Goal: Find specific page/section

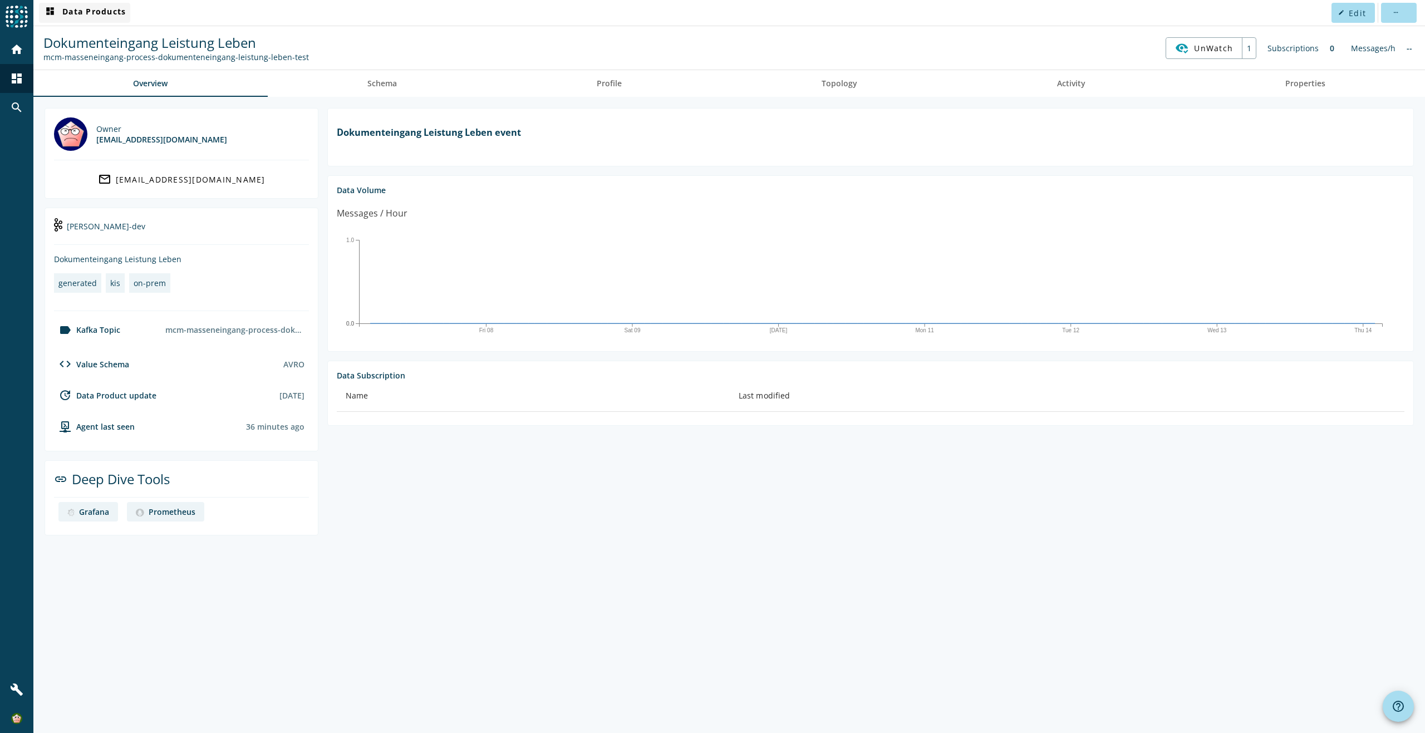
click at [114, 12] on span "dashboard Data Products" at bounding box center [84, 12] width 82 height 13
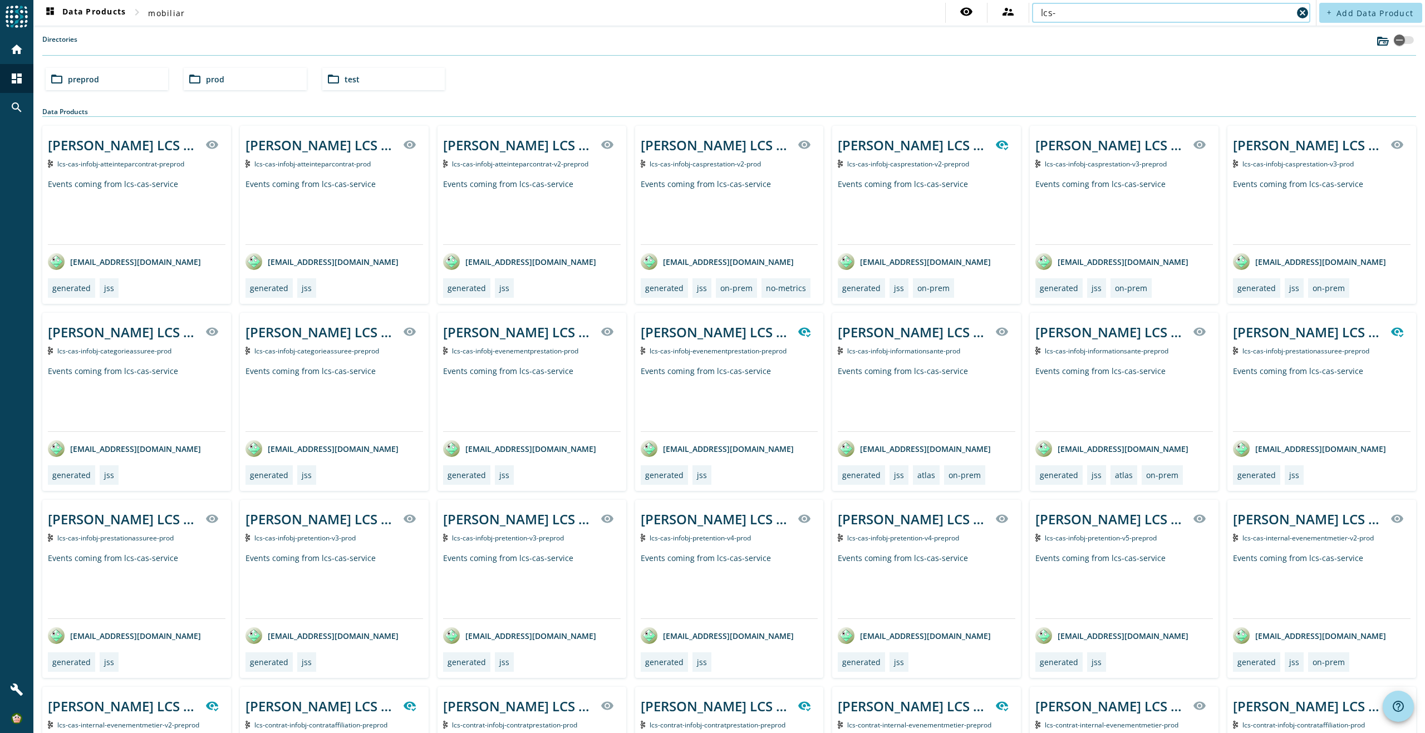
type input "lcs-"
click at [281, 42] on div "Directories" at bounding box center [729, 45] width 1374 height 21
click at [578, 65] on div "folder_open preprod folder_open prod folder_open test" at bounding box center [729, 78] width 1376 height 31
